Goal: Information Seeking & Learning: Learn about a topic

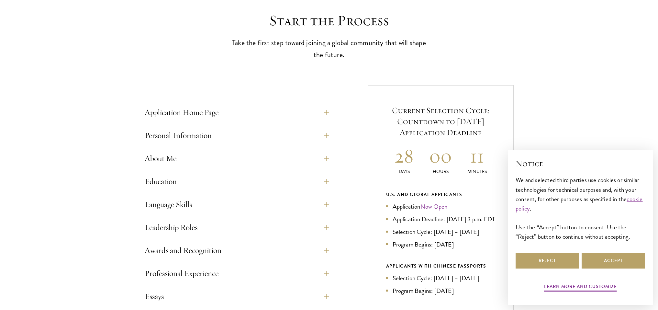
scroll to position [259, 0]
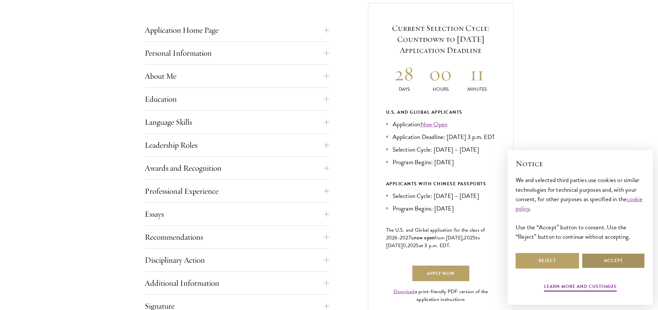
click at [621, 265] on button "Accept" at bounding box center [612, 261] width 63 height 16
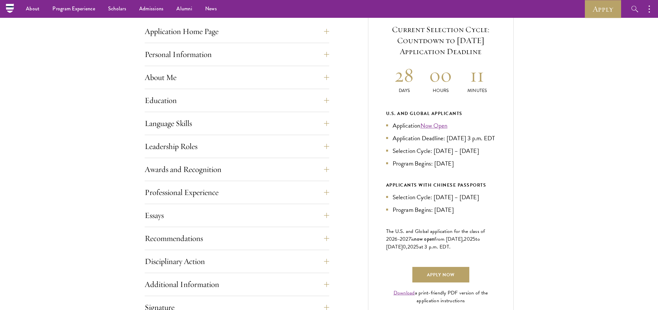
scroll to position [226, 0]
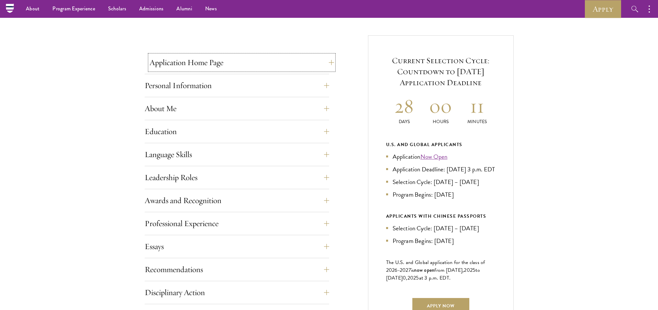
click at [281, 66] on button "Application Home Page" at bounding box center [241, 63] width 184 height 16
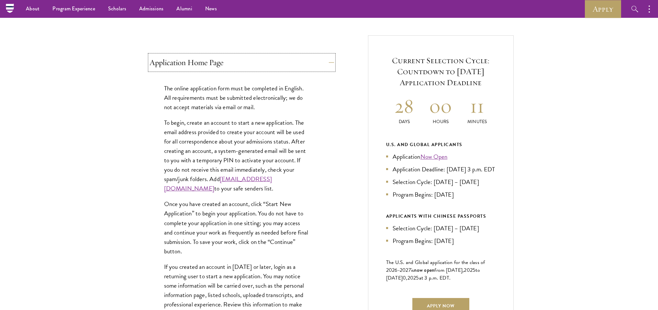
click at [281, 66] on button "Application Home Page" at bounding box center [241, 63] width 184 height 16
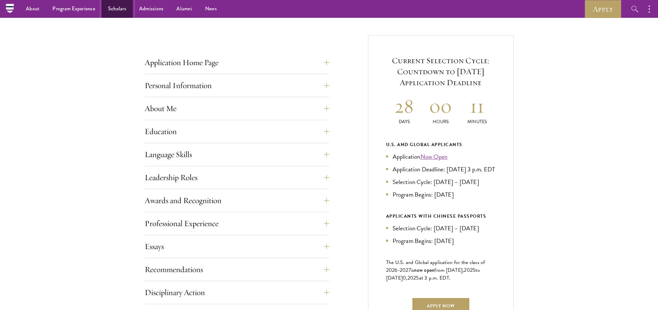
click at [111, 11] on link "Scholars" at bounding box center [117, 9] width 31 height 18
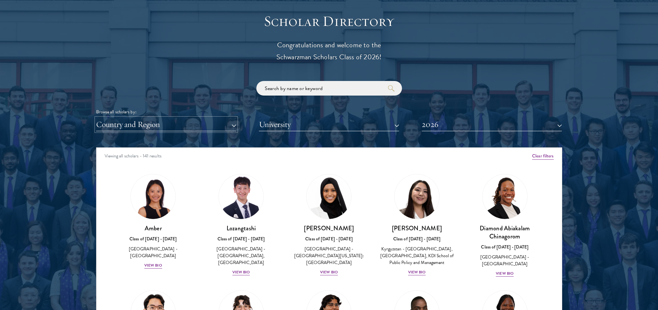
click at [219, 130] on button "Country and Region" at bounding box center [166, 124] width 140 height 13
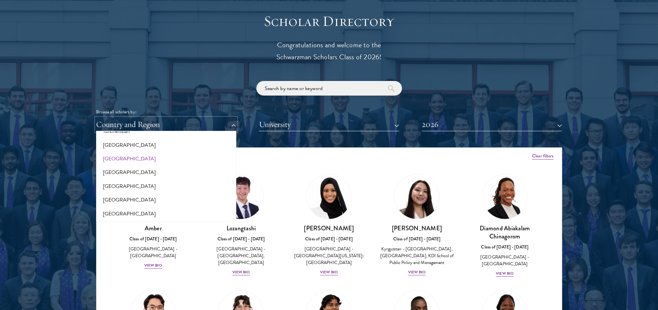
scroll to position [1292, 0]
click at [143, 209] on button "[GEOGRAPHIC_DATA]" at bounding box center [166, 209] width 136 height 14
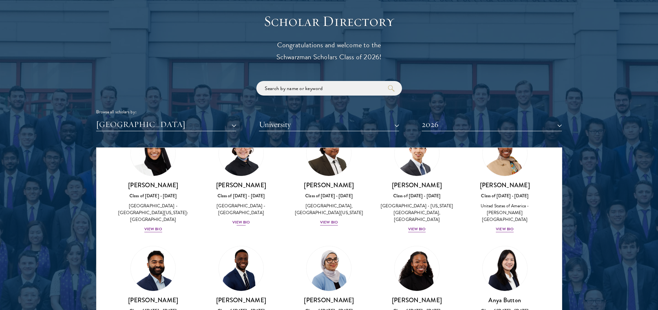
scroll to position [32, 0]
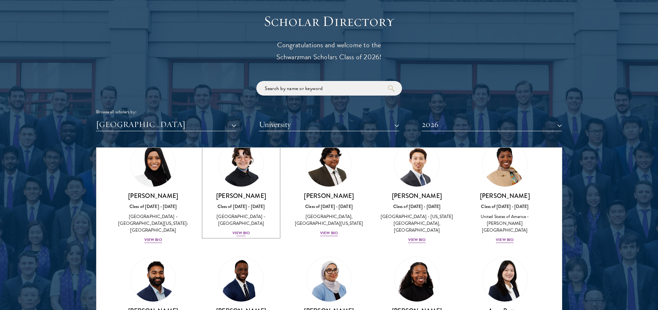
click at [248, 183] on img at bounding box center [240, 163] width 49 height 49
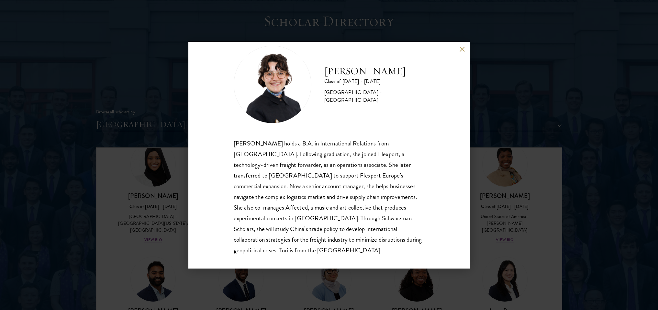
scroll to position [22, 0]
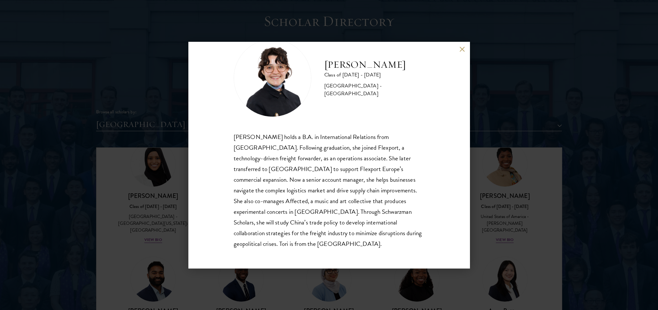
click at [486, 106] on div "Victoria Agostini Class of 2025 - 2026 United States of America - Pomona Colleg…" at bounding box center [329, 155] width 658 height 310
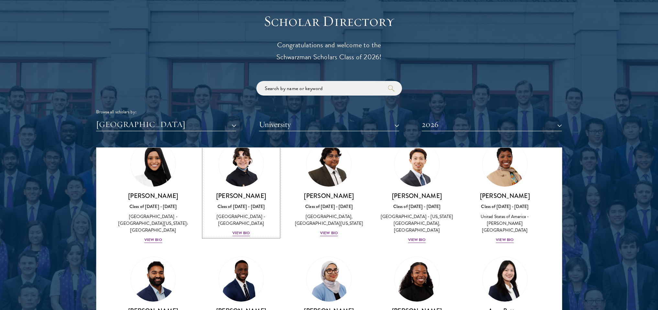
scroll to position [26, 0]
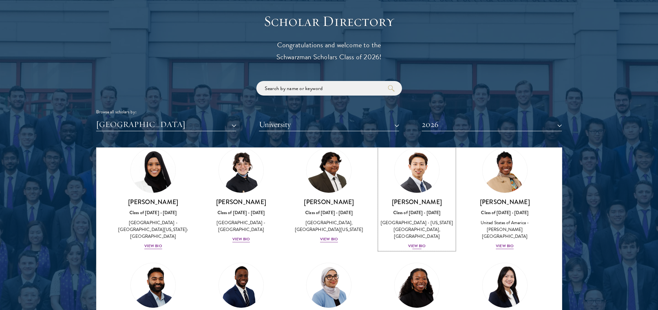
click at [435, 228] on div "United States of America - California Institute of Technology, Harvard Universi…" at bounding box center [416, 229] width 75 height 20
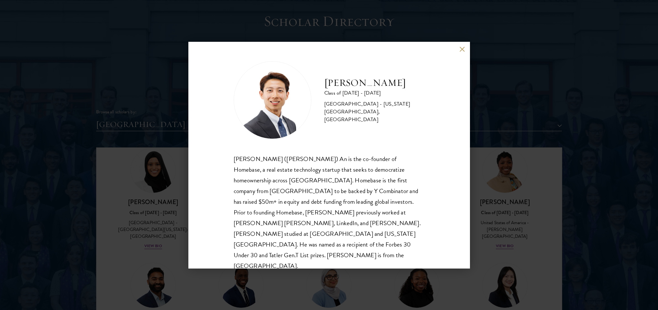
scroll to position [1, 0]
click at [513, 181] on div "Phillip An Class of 2025 - 2026 United States of America - California Institute…" at bounding box center [329, 155] width 658 height 310
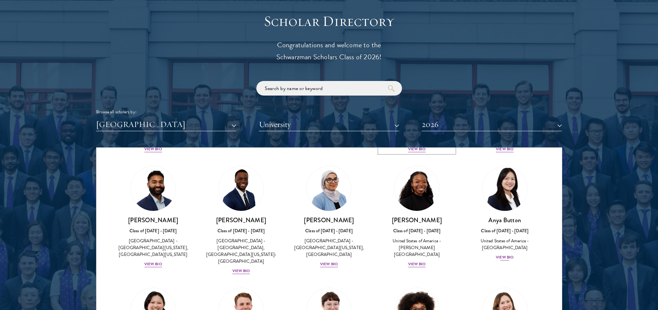
scroll to position [123, 0]
click at [325, 226] on div "Celene Aridin Class of 2025 - 2026 United States of America - University of Cal…" at bounding box center [329, 241] width 75 height 52
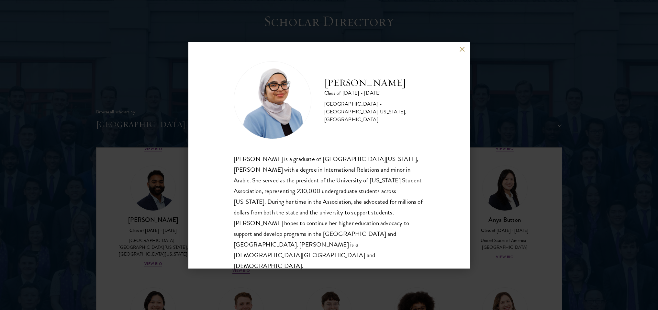
click at [461, 57] on div "Celene Aridin Class of 2025 - 2026 United States of America - University of Cal…" at bounding box center [328, 155] width 281 height 226
click at [463, 52] on button at bounding box center [462, 50] width 6 height 6
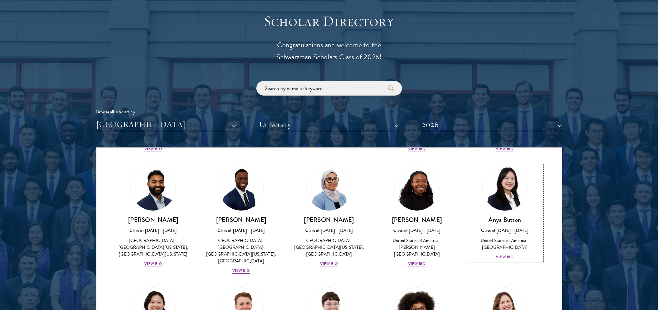
click at [492, 248] on div "United States of America - Duke University" at bounding box center [504, 244] width 75 height 14
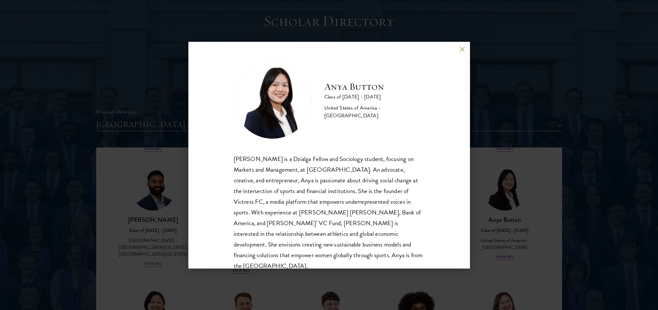
click at [463, 49] on button at bounding box center [462, 50] width 6 height 6
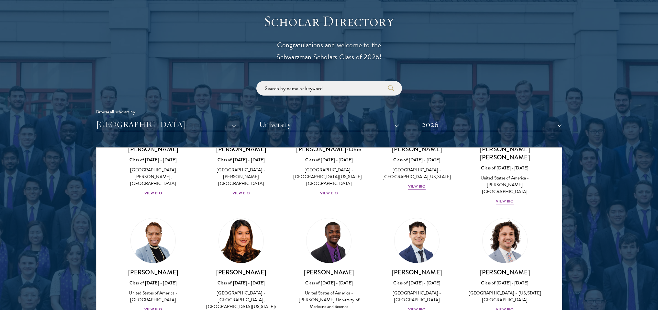
scroll to position [350, 0]
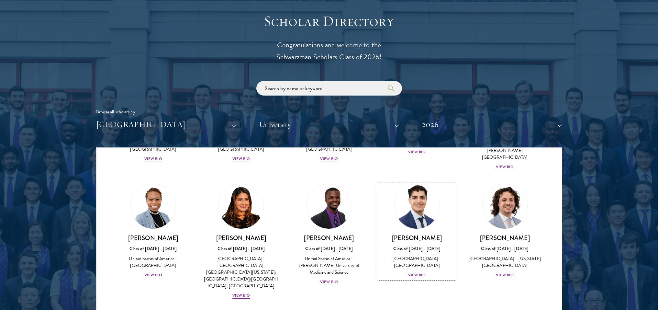
click at [408, 255] on div "United States of America - Harvard University" at bounding box center [416, 262] width 75 height 14
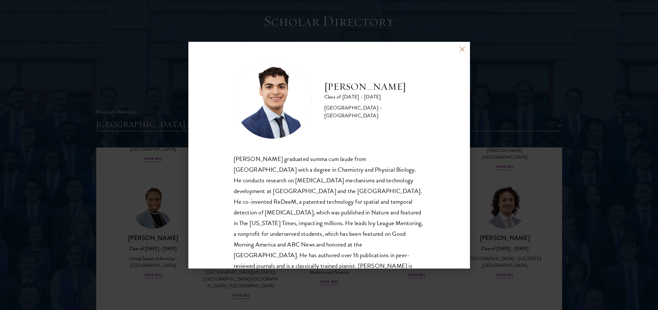
scroll to position [22, 0]
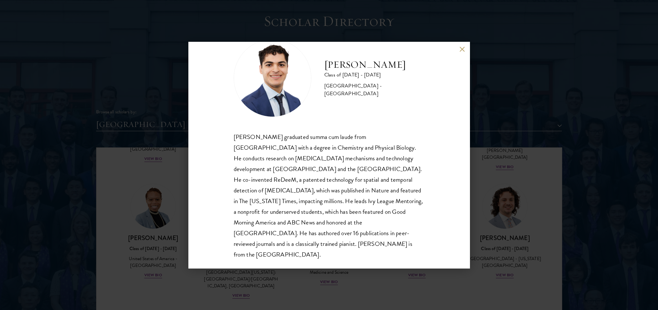
click at [460, 48] on button at bounding box center [462, 50] width 6 height 6
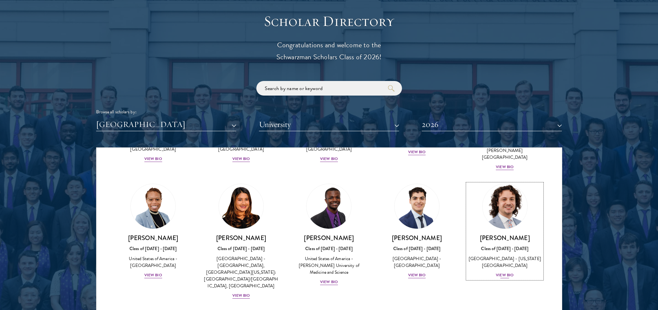
click at [496, 245] on div "Class of 2025 - 2026" at bounding box center [504, 248] width 75 height 7
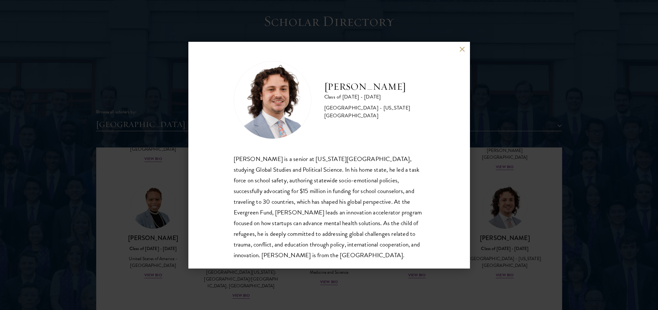
click at [460, 51] on button at bounding box center [462, 50] width 6 height 6
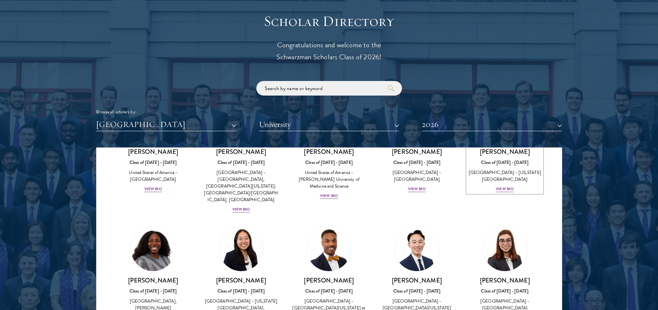
scroll to position [447, 0]
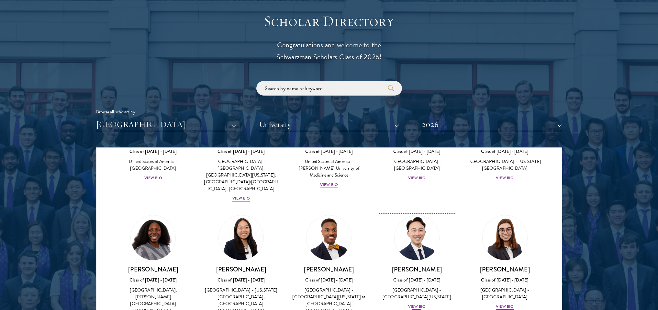
click at [415, 303] on div "View Bio" at bounding box center [417, 306] width 18 height 6
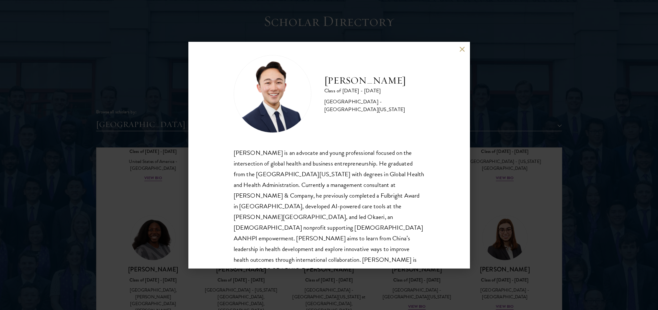
scroll to position [11, 0]
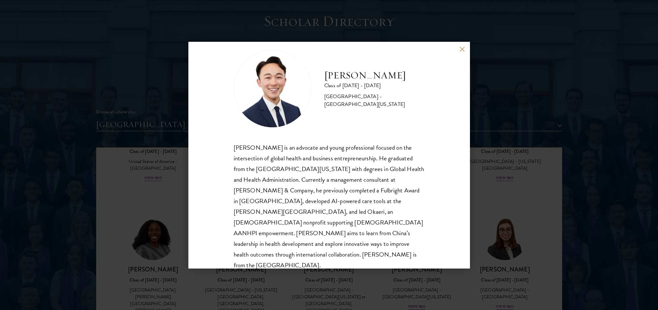
click at [461, 51] on button at bounding box center [462, 50] width 6 height 6
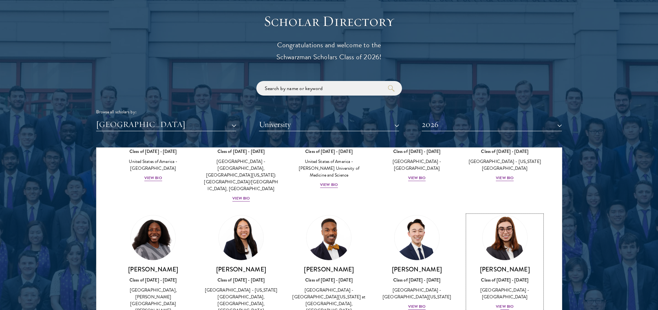
click at [498, 286] on div "United States of America - Harvard University" at bounding box center [504, 293] width 75 height 14
